Goal: Find specific page/section: Find specific page/section

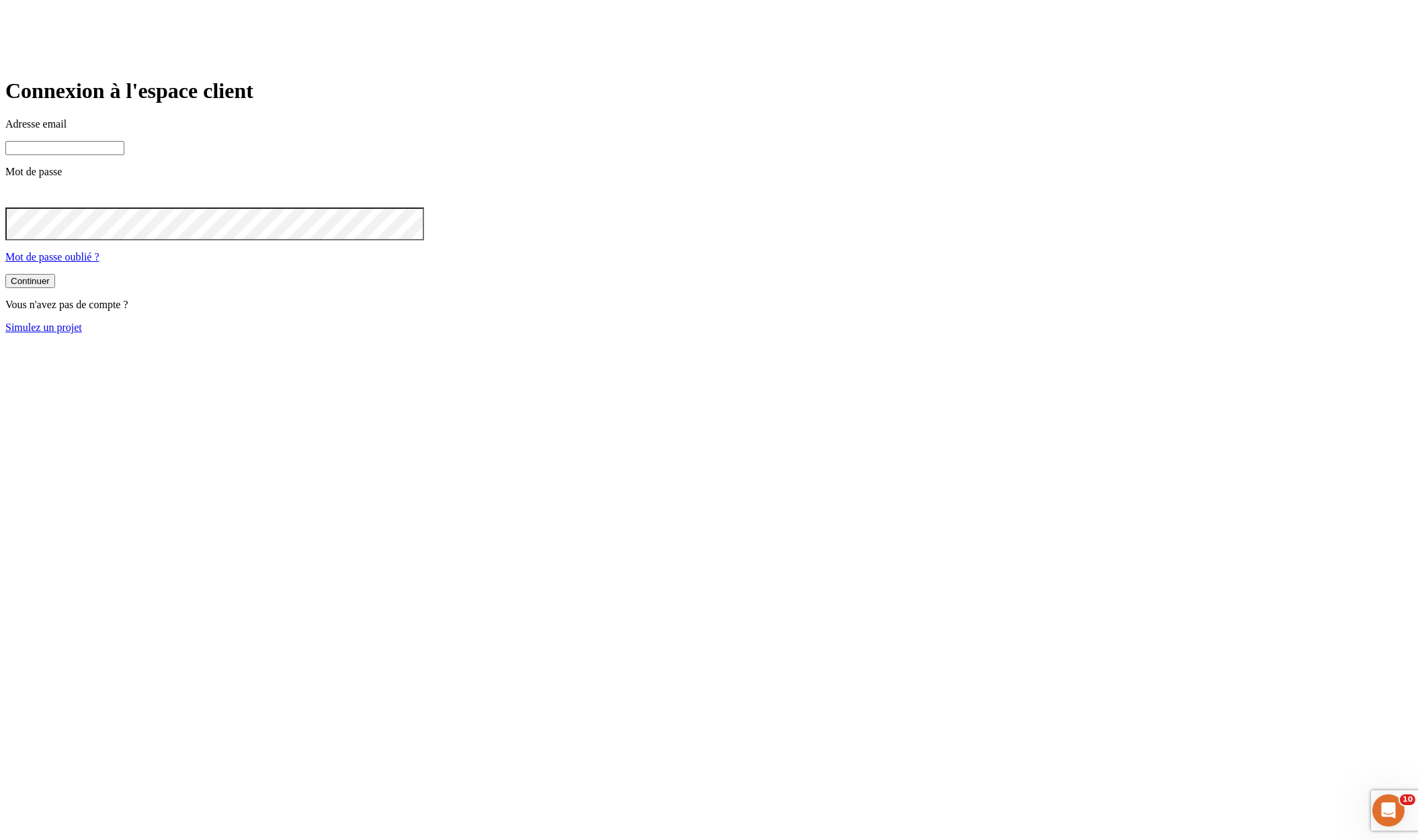
type input "[PERSON_NAME][DOMAIN_NAME][EMAIL_ADDRESS][DOMAIN_NAME]"
click at [55, 288] on button "Continuer" at bounding box center [30, 281] width 50 height 14
